Goal: Task Accomplishment & Management: Use online tool/utility

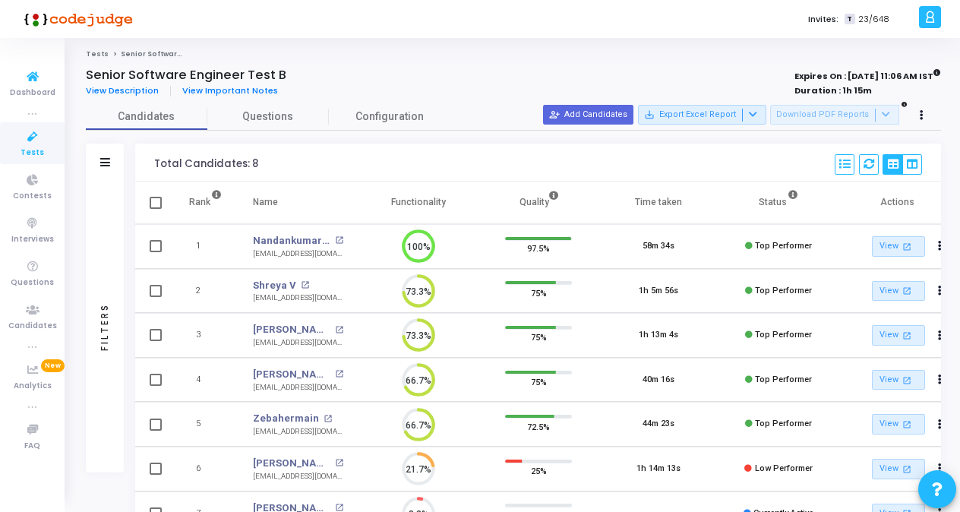
click at [50, 151] on link "Tests" at bounding box center [32, 143] width 65 height 42
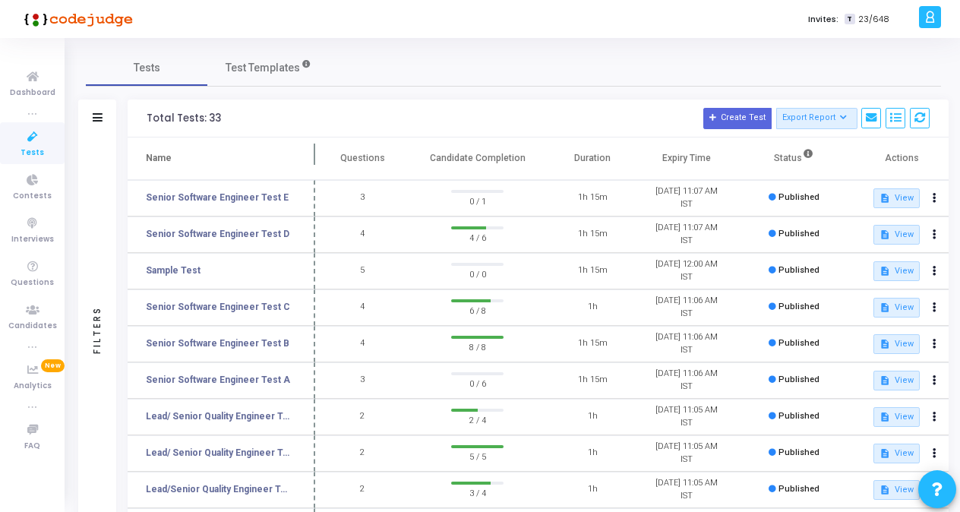
drag, startPoint x: 293, startPoint y: 150, endPoint x: 316, endPoint y: 153, distance: 23.1
click at [316, 153] on span at bounding box center [315, 158] width 15 height 42
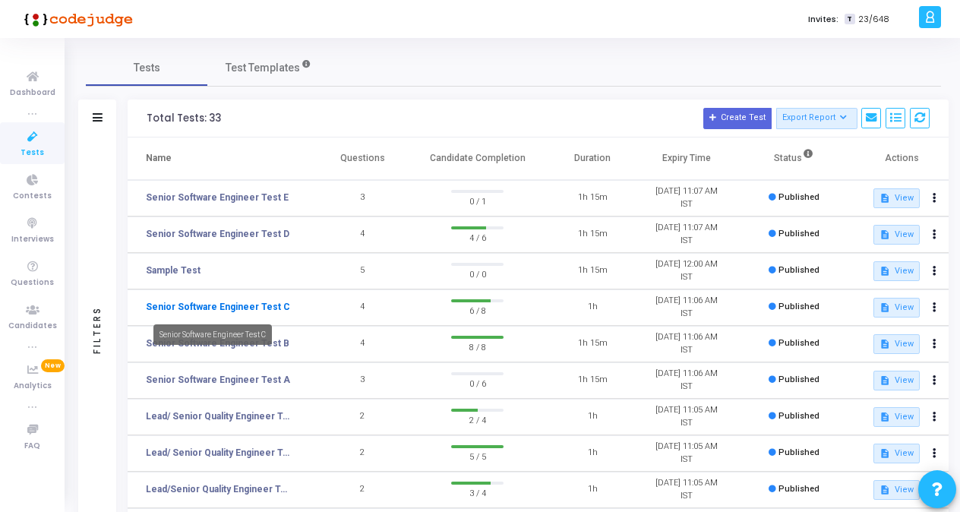
click at [238, 303] on link "Senior Software Engineer Test C" at bounding box center [218, 307] width 144 height 14
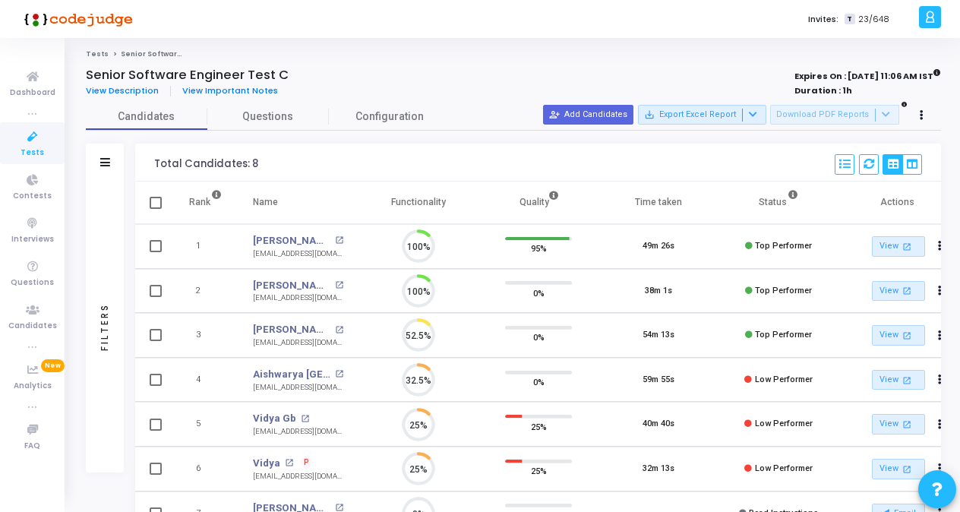
scroll to position [32, 38]
click at [920, 118] on icon at bounding box center [922, 116] width 4 height 8
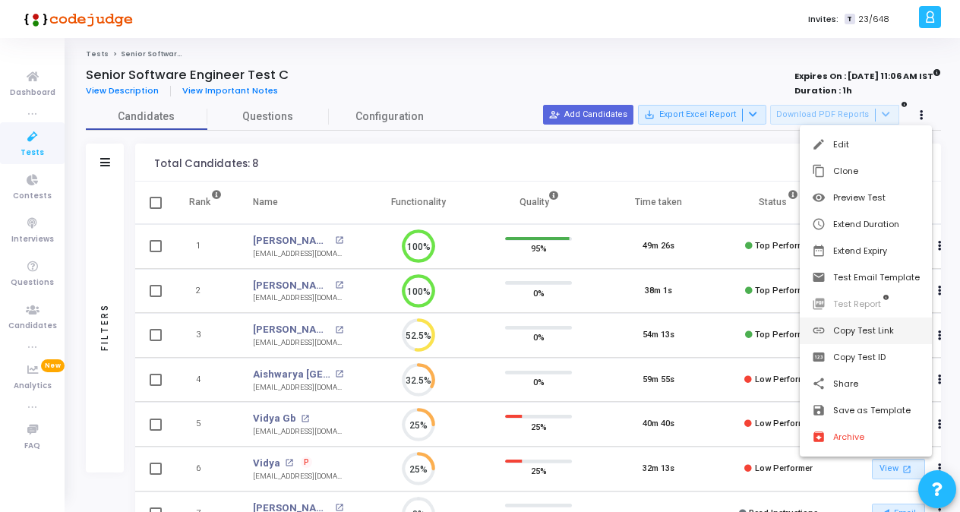
click at [879, 330] on button "link Copy Test Link" at bounding box center [866, 330] width 132 height 27
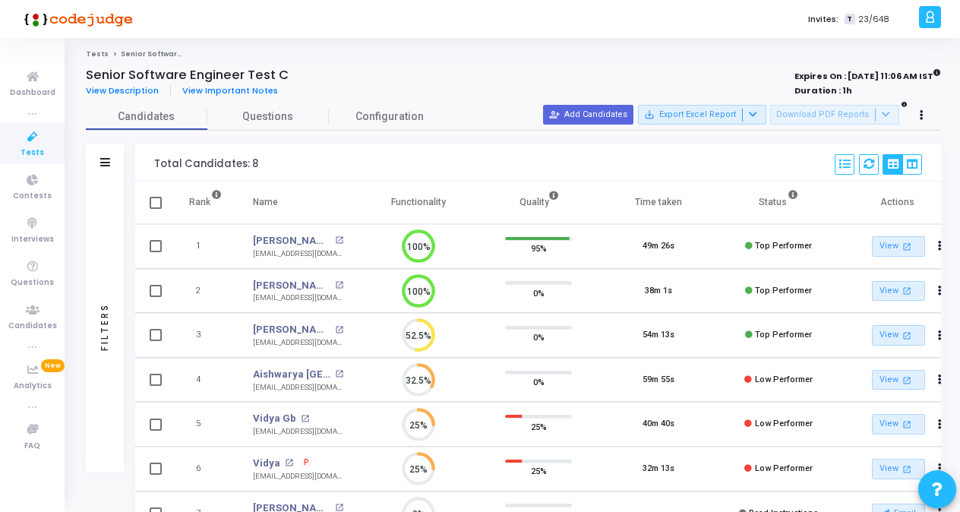
click at [27, 141] on icon at bounding box center [33, 137] width 32 height 19
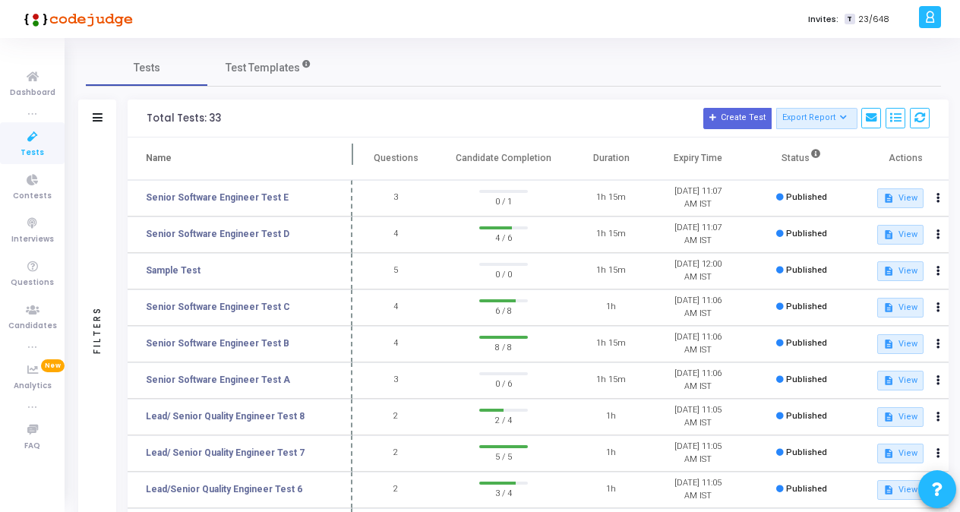
drag, startPoint x: 292, startPoint y: 150, endPoint x: 350, endPoint y: 159, distance: 58.4
click at [350, 159] on span at bounding box center [352, 158] width 15 height 42
click at [255, 346] on mat-tooltip-component "Senior Software Engineer Test C" at bounding box center [213, 335] width 140 height 42
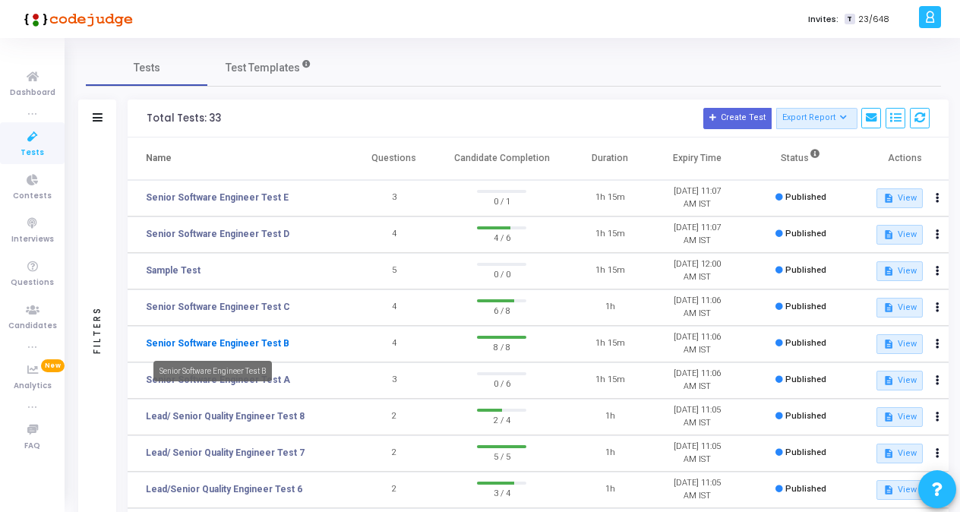
drag, startPoint x: 255, startPoint y: 346, endPoint x: 200, endPoint y: 339, distance: 55.8
click at [200, 339] on link "Senior Software Engineer Test B" at bounding box center [218, 343] width 144 height 14
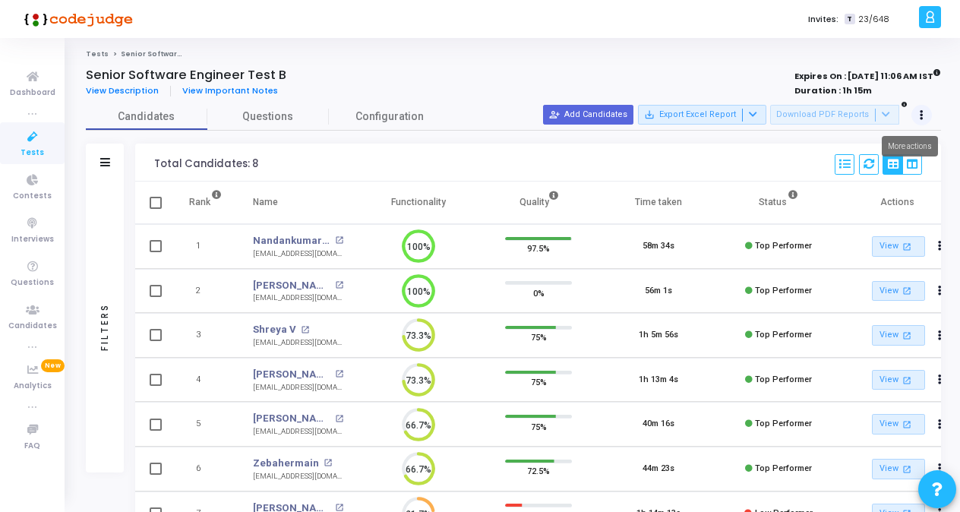
click at [918, 110] on button at bounding box center [921, 115] width 21 height 21
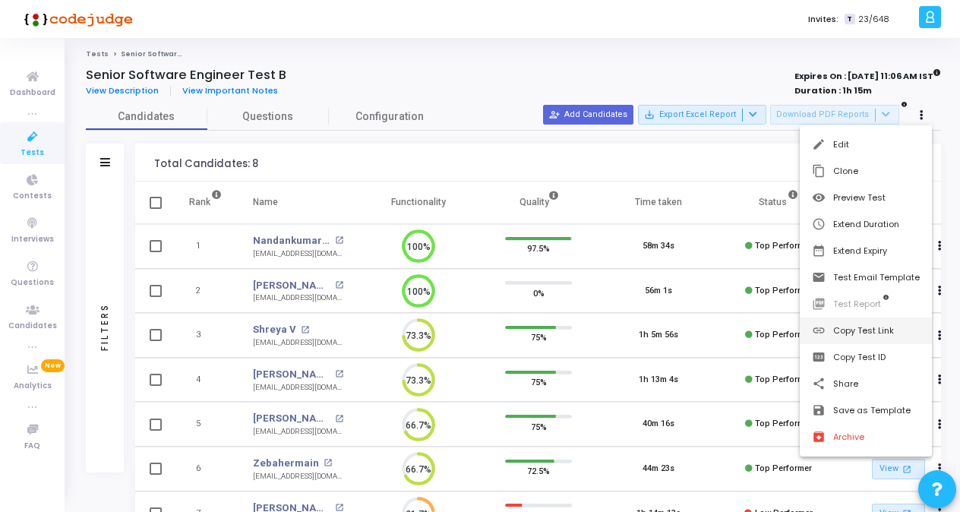
click at [861, 333] on button "link Copy Test Link" at bounding box center [866, 330] width 132 height 27
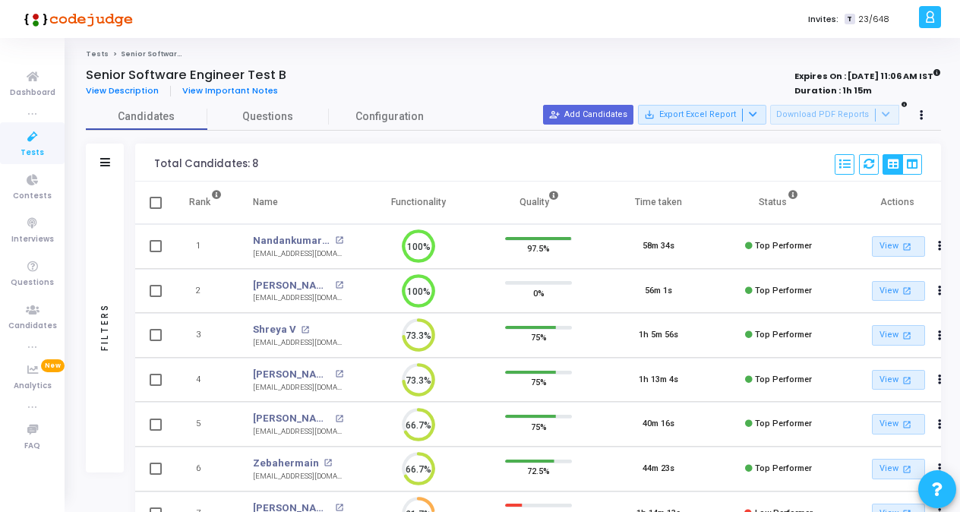
click at [30, 145] on icon at bounding box center [33, 137] width 32 height 19
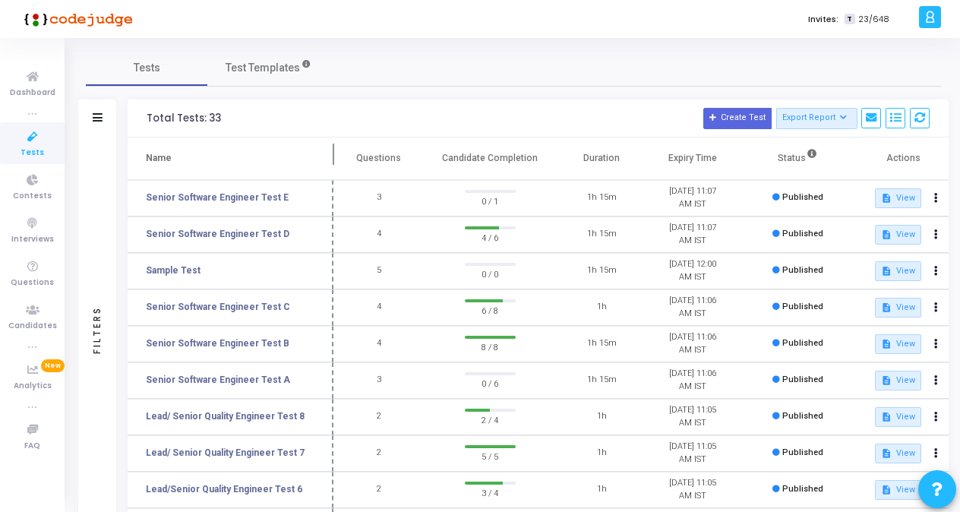
drag, startPoint x: 290, startPoint y: 150, endPoint x: 331, endPoint y: 153, distance: 41.2
click at [331, 153] on span at bounding box center [333, 158] width 15 height 42
click at [250, 310] on link "Senior Software Engineer Test C" at bounding box center [218, 307] width 144 height 14
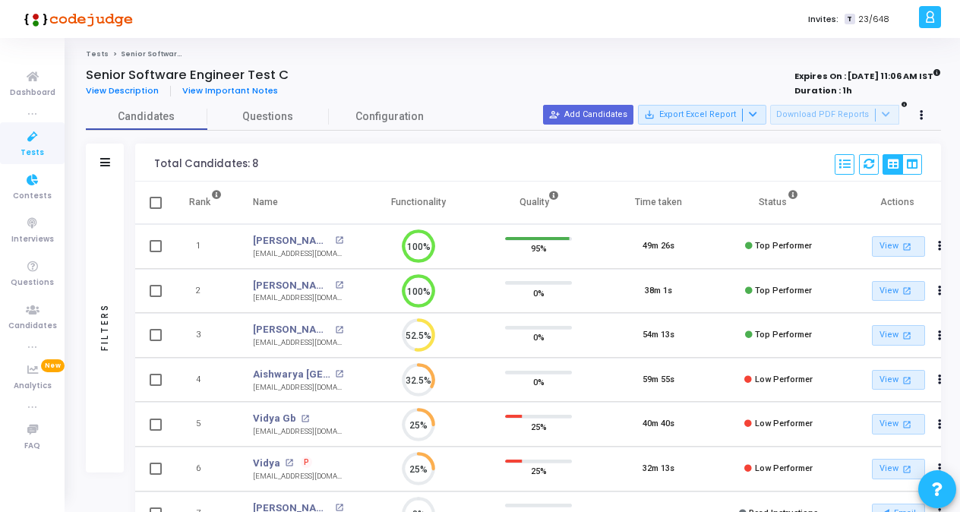
click at [24, 149] on span "Tests" at bounding box center [33, 153] width 24 height 13
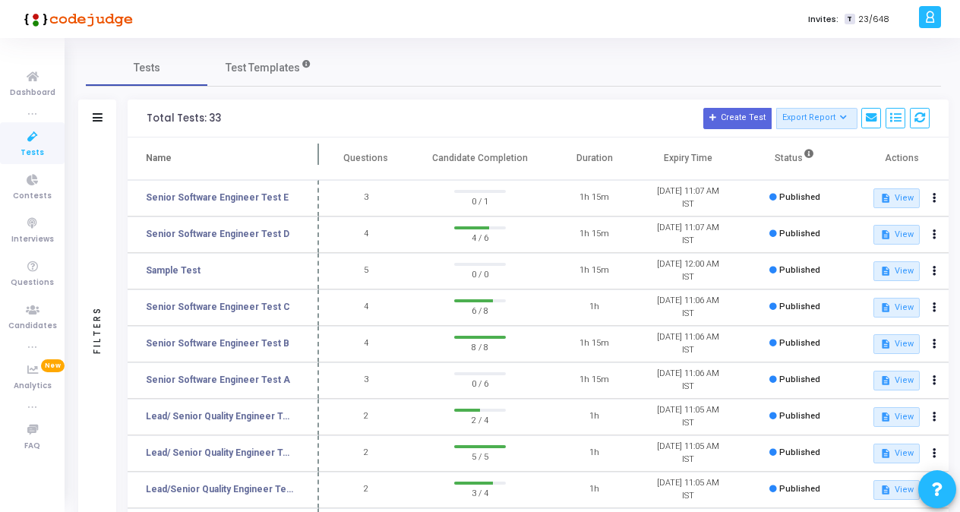
drag, startPoint x: 293, startPoint y: 156, endPoint x: 320, endPoint y: 156, distance: 26.6
click at [320, 156] on span at bounding box center [318, 158] width 15 height 42
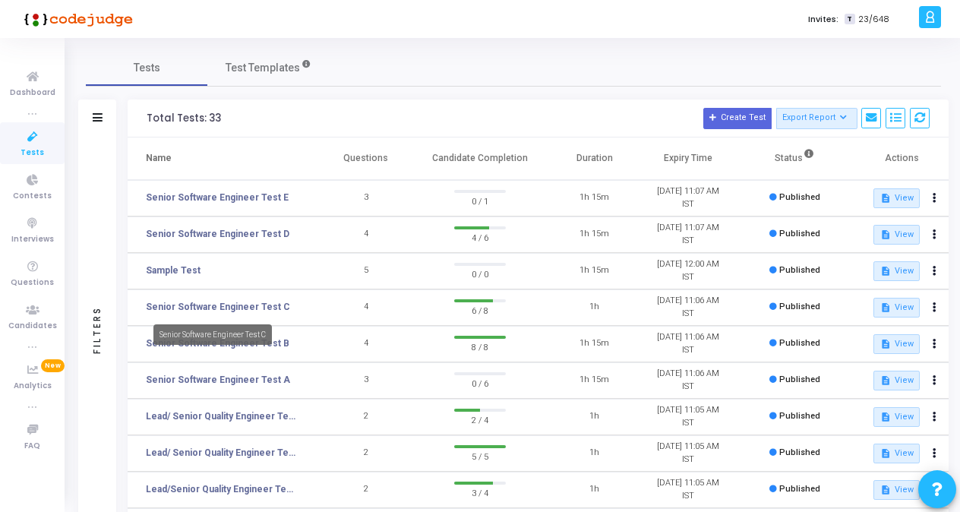
click at [264, 343] on div "Senior Software Engineer Test C" at bounding box center [212, 334] width 118 height 21
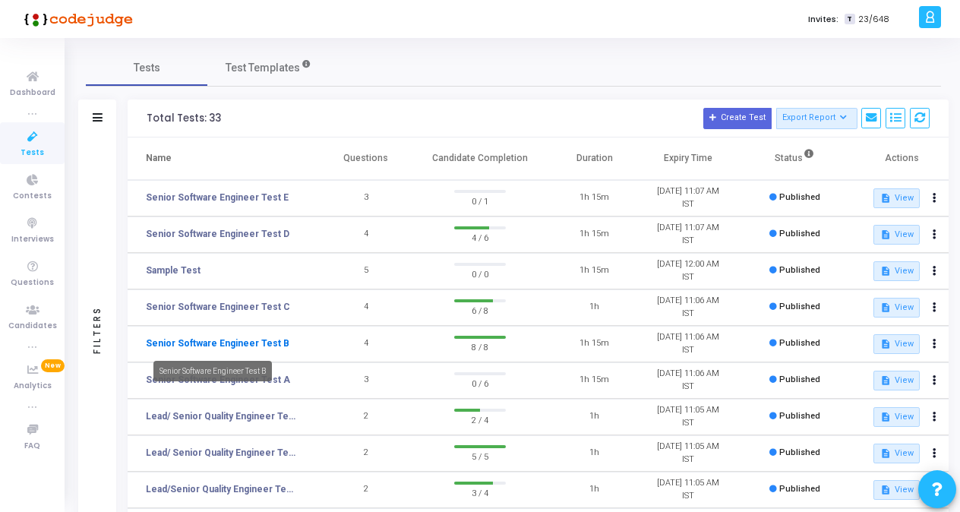
click at [217, 345] on link "Senior Software Engineer Test B" at bounding box center [218, 343] width 144 height 14
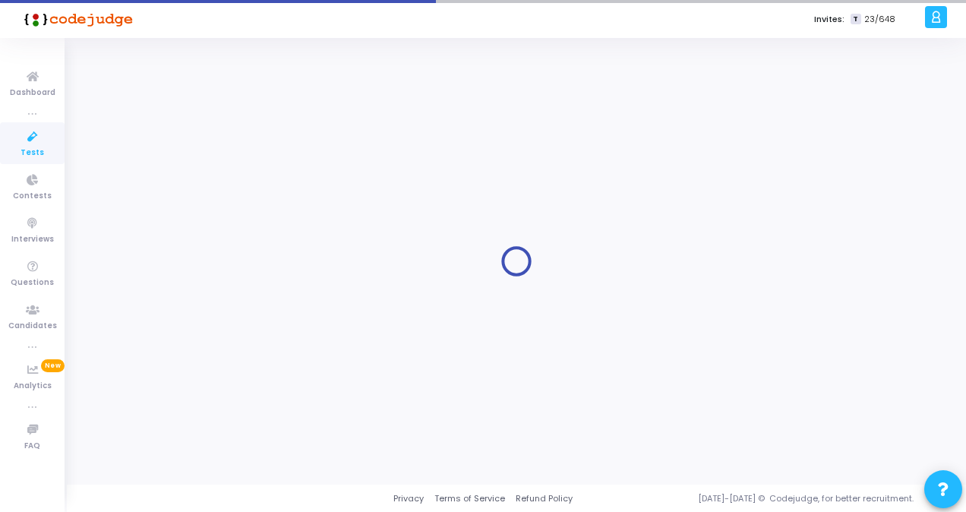
click at [217, 345] on div at bounding box center [516, 261] width 861 height 424
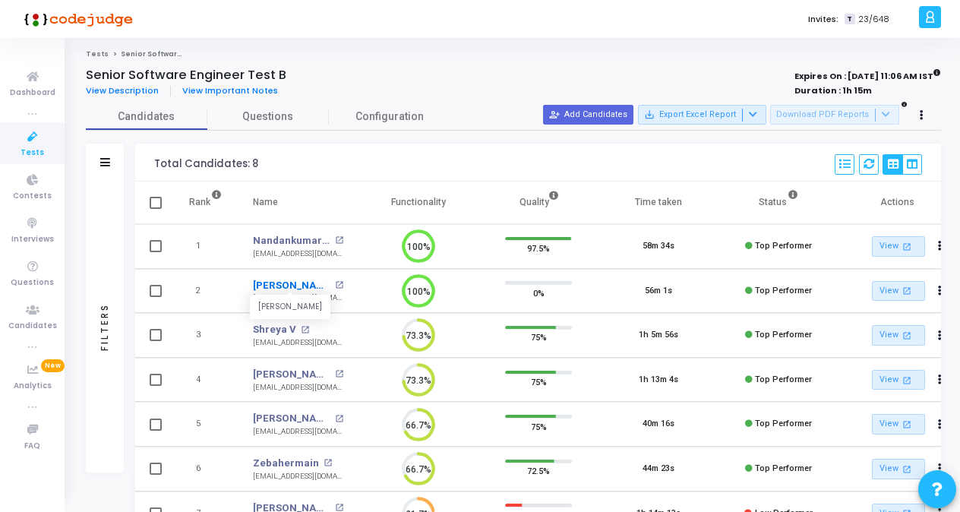
click at [279, 282] on link "[PERSON_NAME]" at bounding box center [292, 285] width 78 height 15
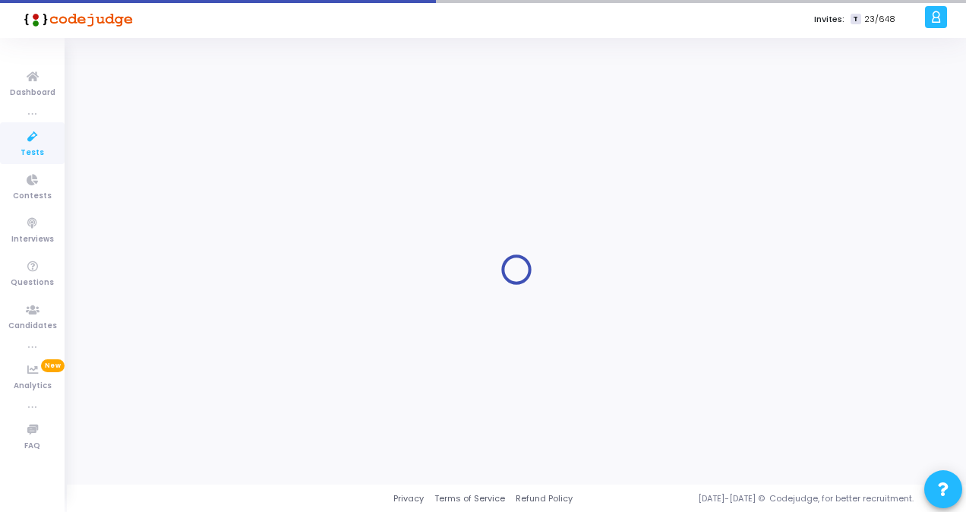
click at [279, 282] on div at bounding box center [516, 270] width 861 height 424
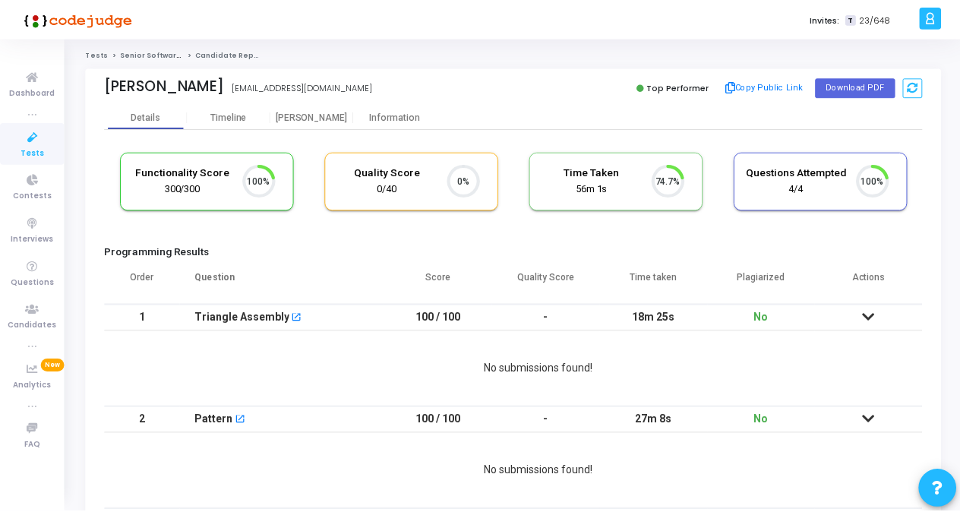
scroll to position [32, 38]
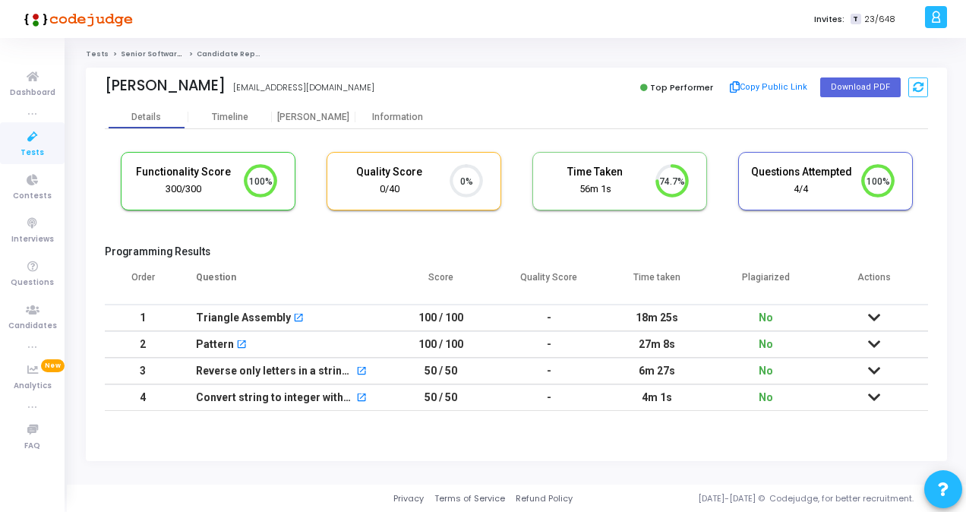
click at [870, 314] on icon at bounding box center [874, 317] width 12 height 11
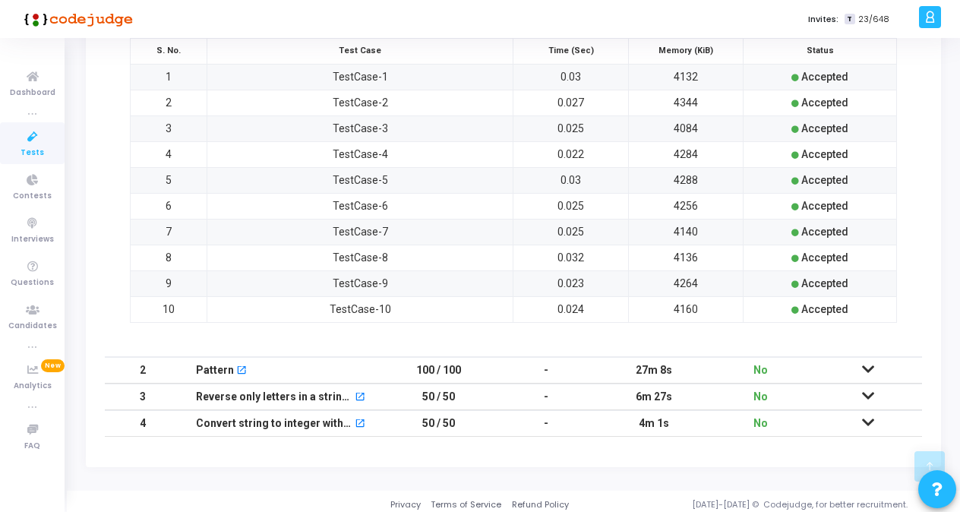
scroll to position [0, 0]
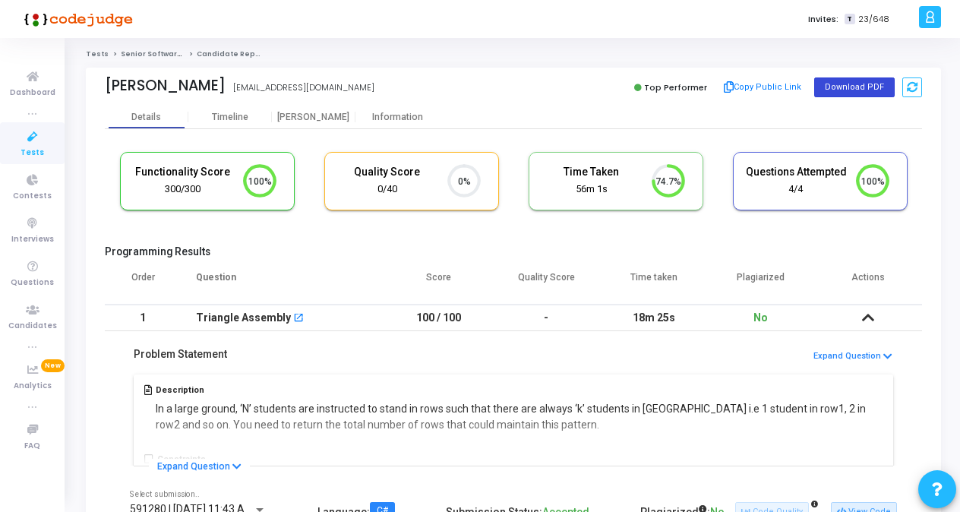
click at [853, 91] on button "Download PDF" at bounding box center [854, 87] width 80 height 20
drag, startPoint x: 105, startPoint y: 85, endPoint x: 216, endPoint y: 88, distance: 111.7
click at [216, 88] on div "[PERSON_NAME] [PERSON_NAME] [EMAIL_ADDRESS][DOMAIN_NAME]" at bounding box center [305, 88] width 401 height 22
copy div "[PERSON_NAME]"
